Goal: Transaction & Acquisition: Purchase product/service

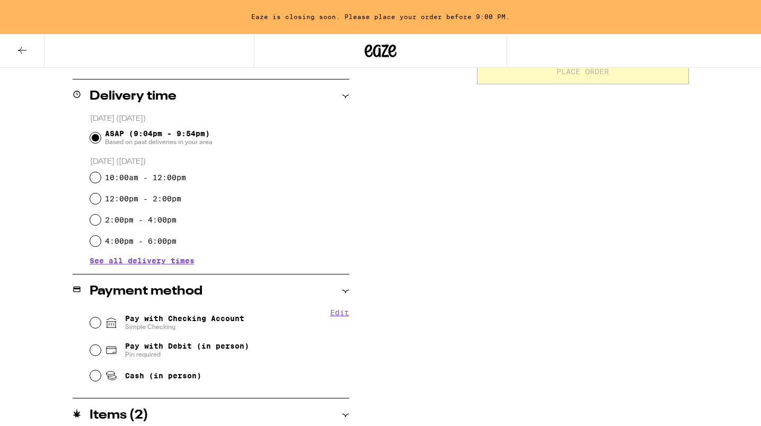
click at [90, 327] on fieldset "Edit Pay with Checking Account Simple Checking Pay with Debit (in person) Pin r…" at bounding box center [220, 347] width 260 height 79
click at [100, 324] on input "Pay with Checking Account Simple Checking" at bounding box center [95, 322] width 11 height 11
radio input "true"
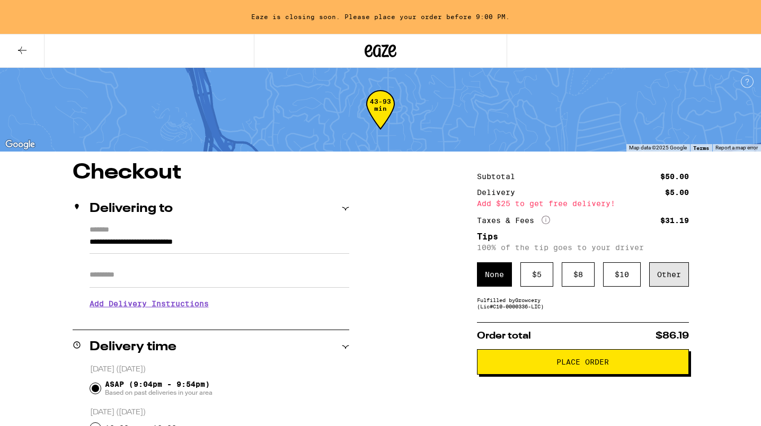
click at [670, 287] on div "Other" at bounding box center [669, 274] width 40 height 24
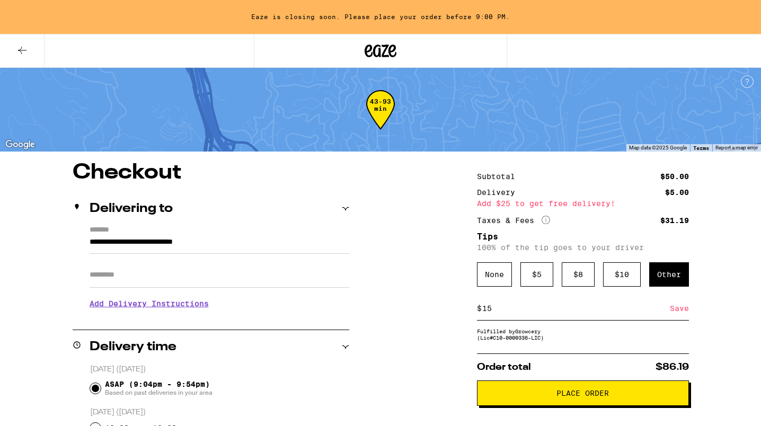
type input "15"
click at [677, 315] on div "Save" at bounding box center [679, 308] width 19 height 23
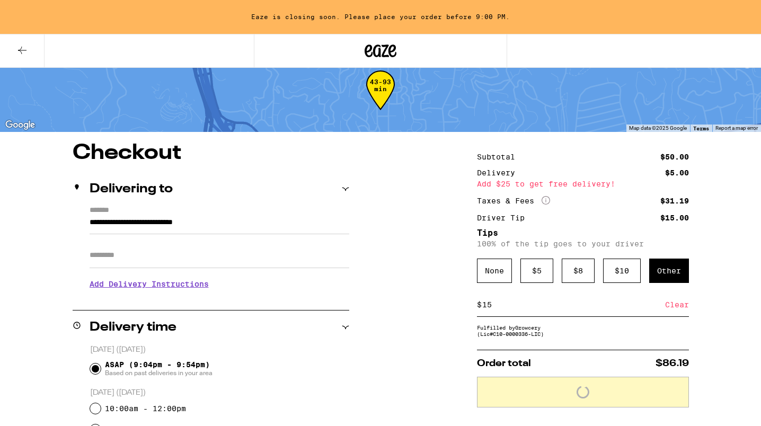
scroll to position [27, 0]
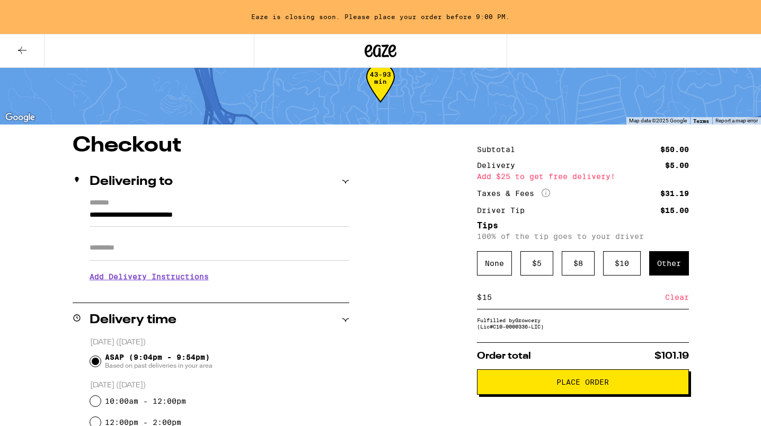
click at [590, 381] on button "Place Order" at bounding box center [583, 381] width 212 height 25
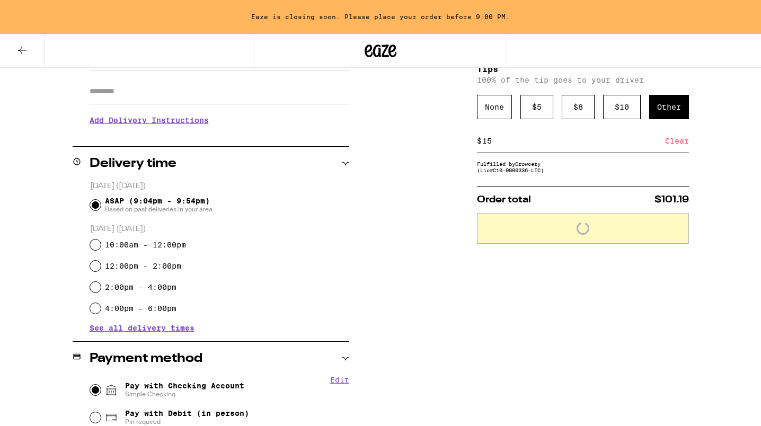
scroll to position [183, 0]
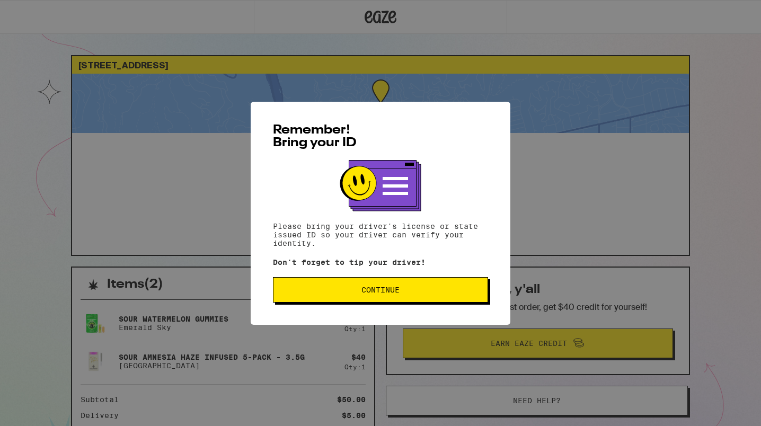
click at [372, 306] on div "Remember! Bring your ID Please bring your driver's license or state issued ID s…" at bounding box center [381, 213] width 260 height 223
click at [371, 294] on span "Continue" at bounding box center [380, 289] width 38 height 7
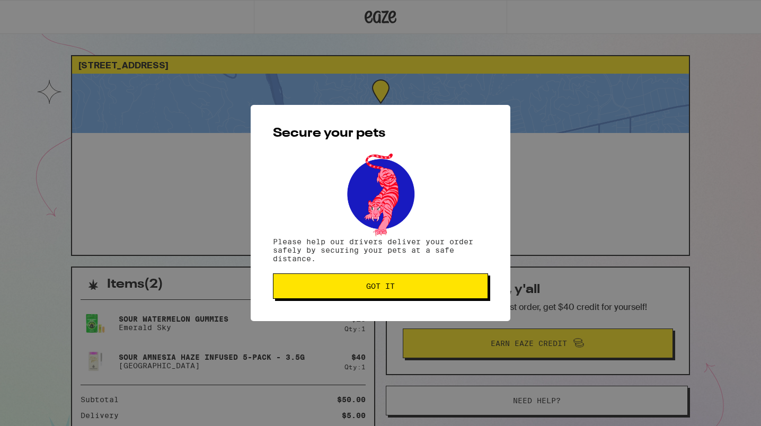
click at [371, 295] on button "Got it" at bounding box center [380, 285] width 215 height 25
